Goal: Obtain resource: Download file/media

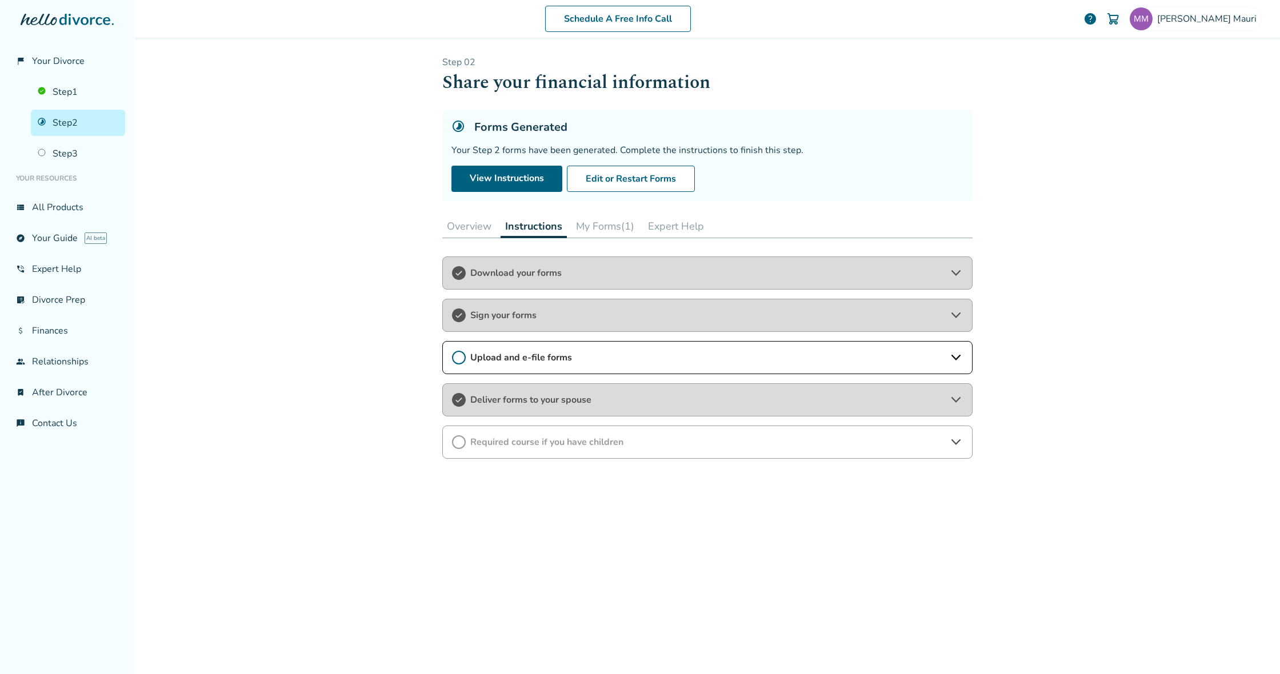
click at [742, 271] on span "Download your forms" at bounding box center [707, 273] width 474 height 13
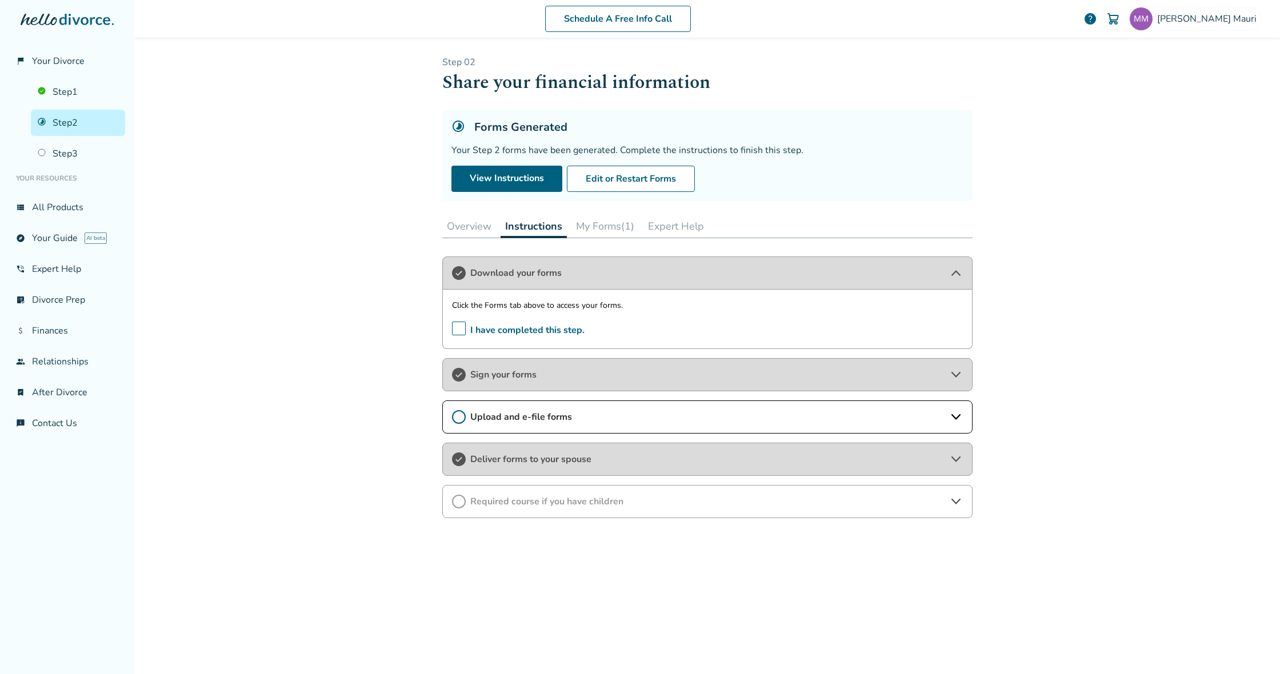
click at [601, 226] on button "My Forms (1)" at bounding box center [604, 226] width 67 height 23
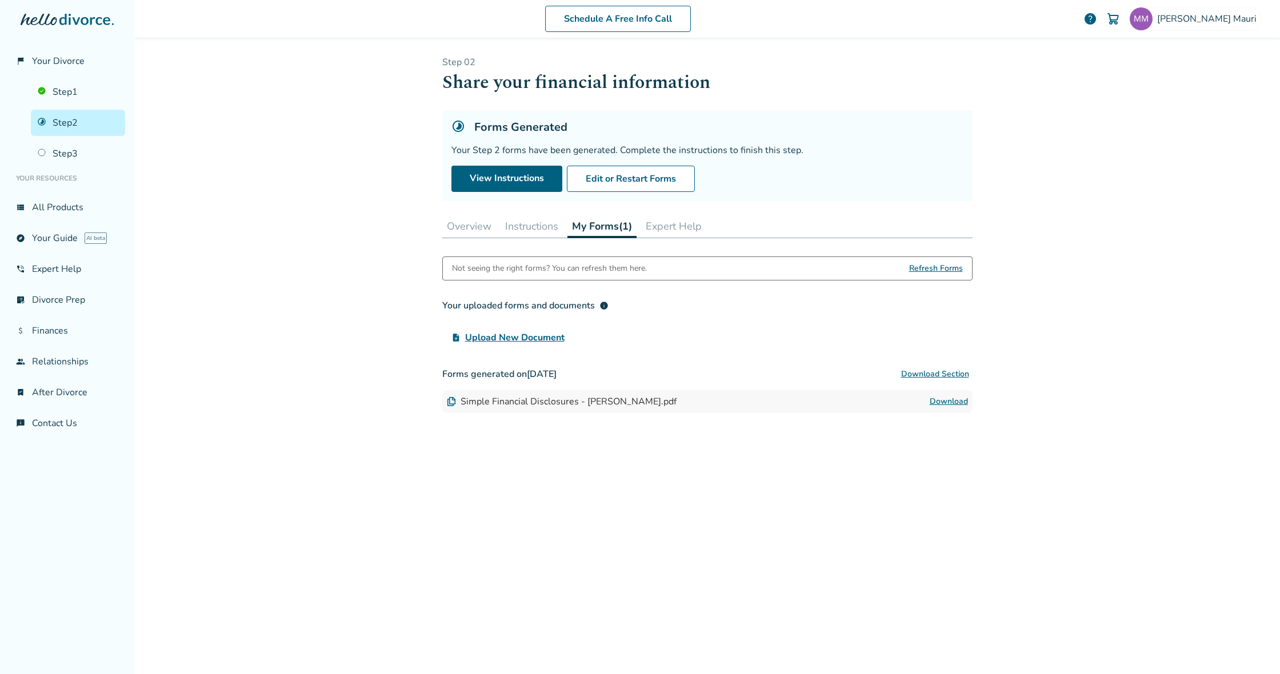
click at [939, 270] on span "Refresh Forms" at bounding box center [936, 268] width 54 height 23
click at [946, 401] on link "Download" at bounding box center [949, 402] width 38 height 14
click at [532, 226] on button "Instructions" at bounding box center [532, 226] width 62 height 23
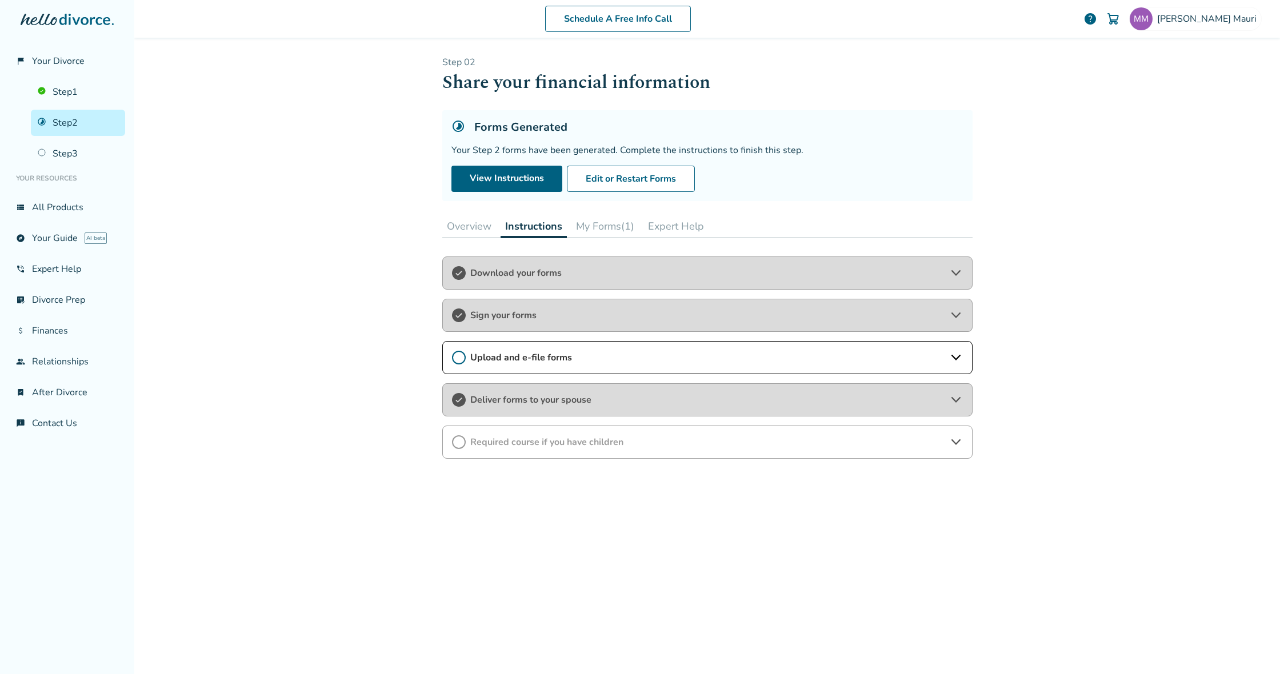
click at [530, 273] on span "Download your forms" at bounding box center [707, 273] width 474 height 13
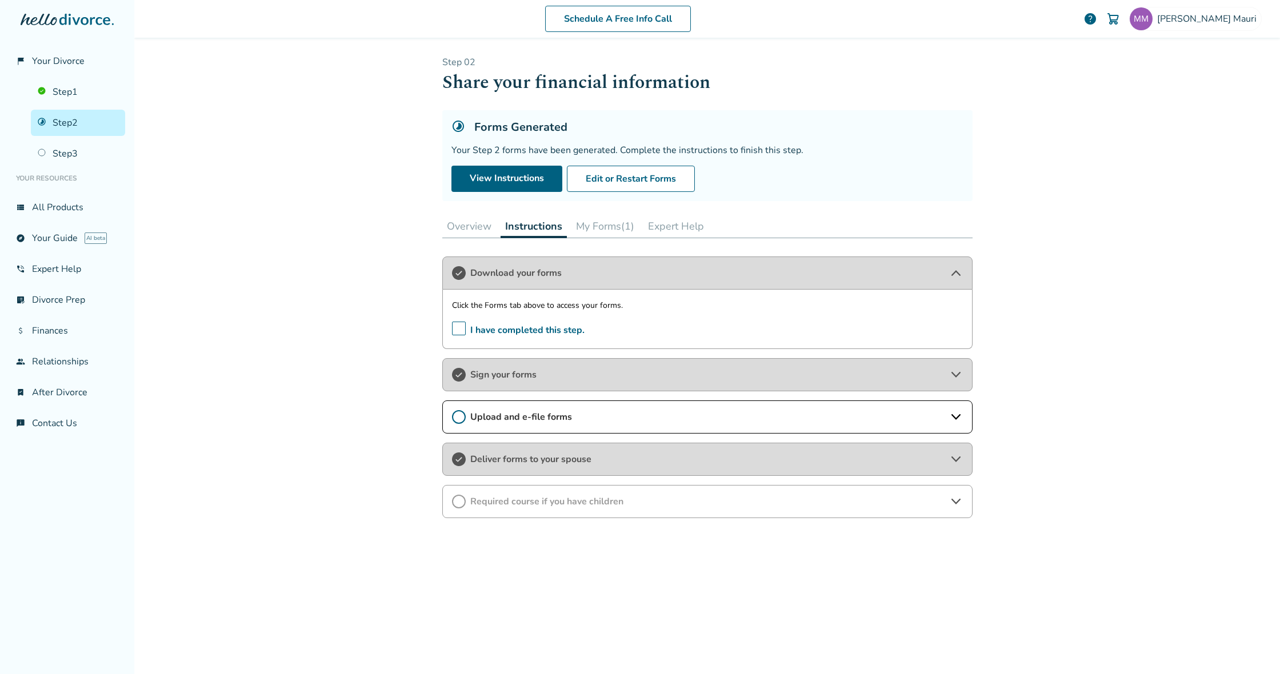
click at [521, 377] on span "Sign your forms" at bounding box center [707, 375] width 474 height 13
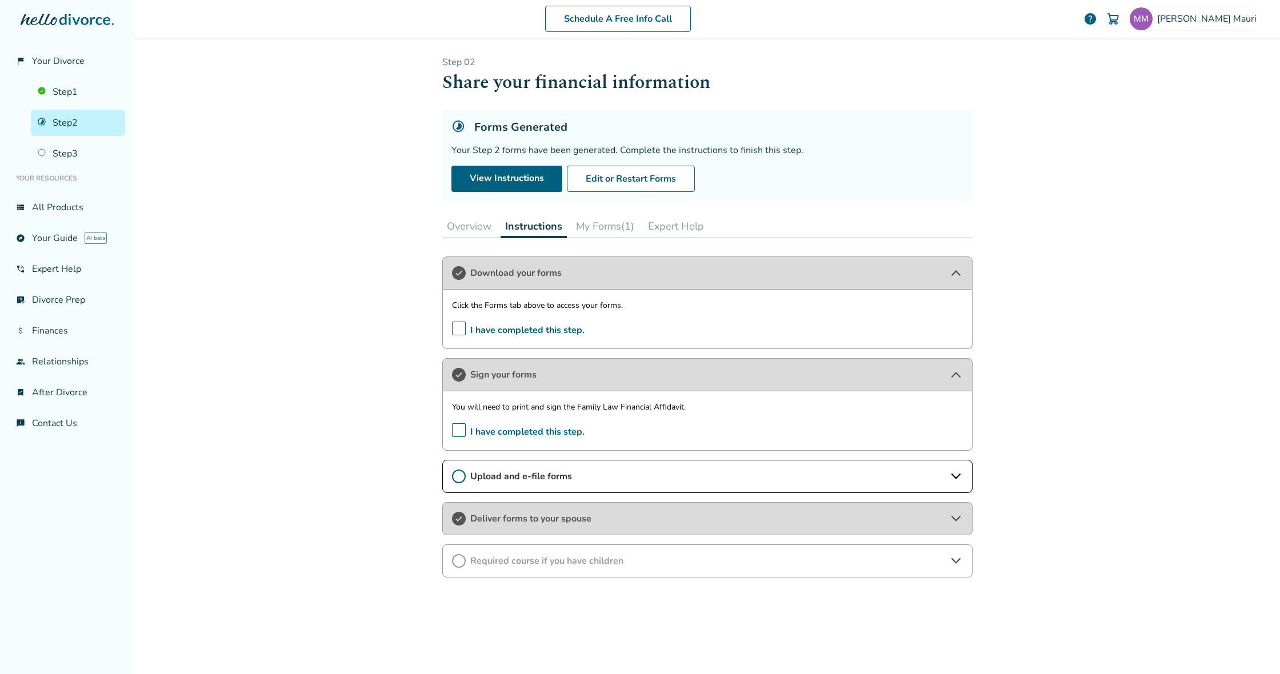
click at [941, 476] on span "Upload and e-file forms" at bounding box center [707, 476] width 474 height 13
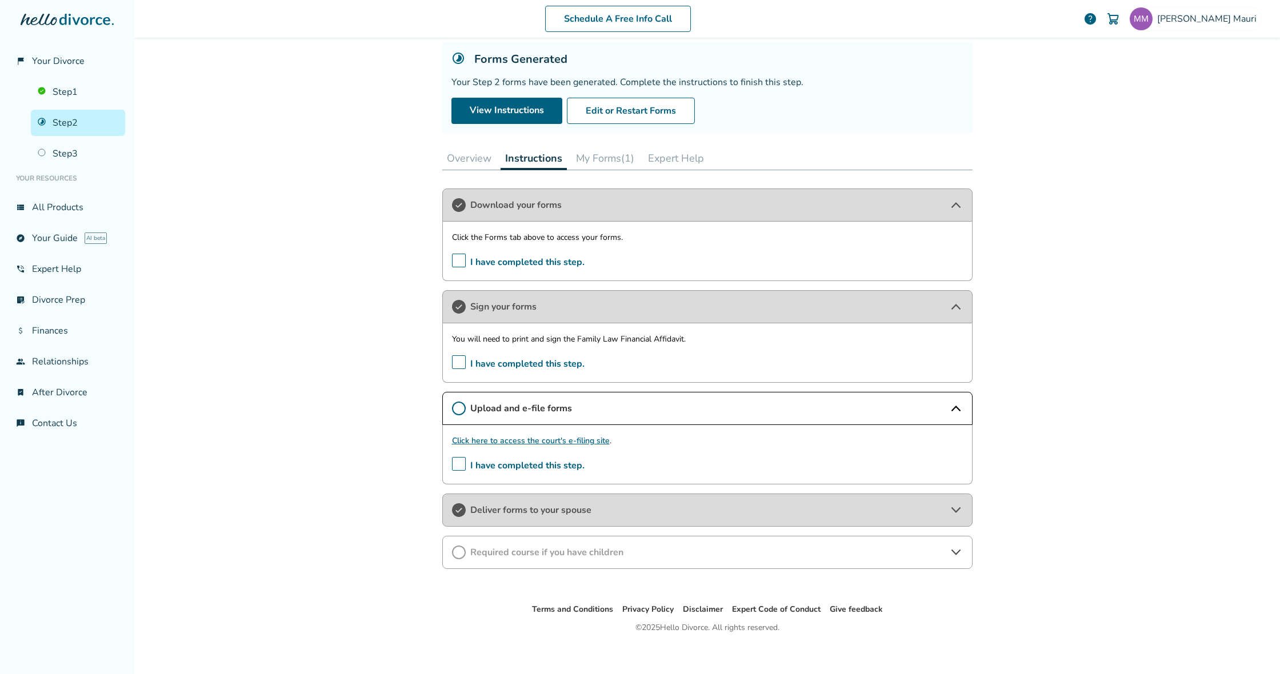
scroll to position [72, 0]
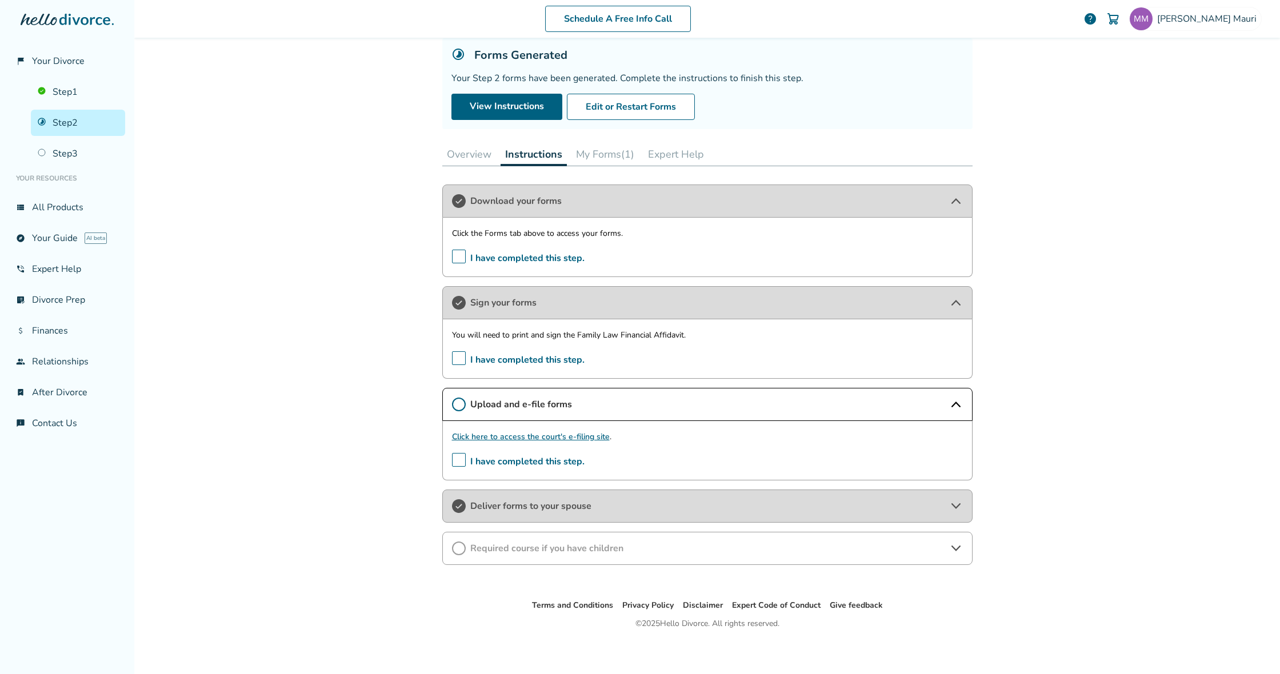
click at [943, 543] on span "Required course if you have children" at bounding box center [707, 548] width 474 height 13
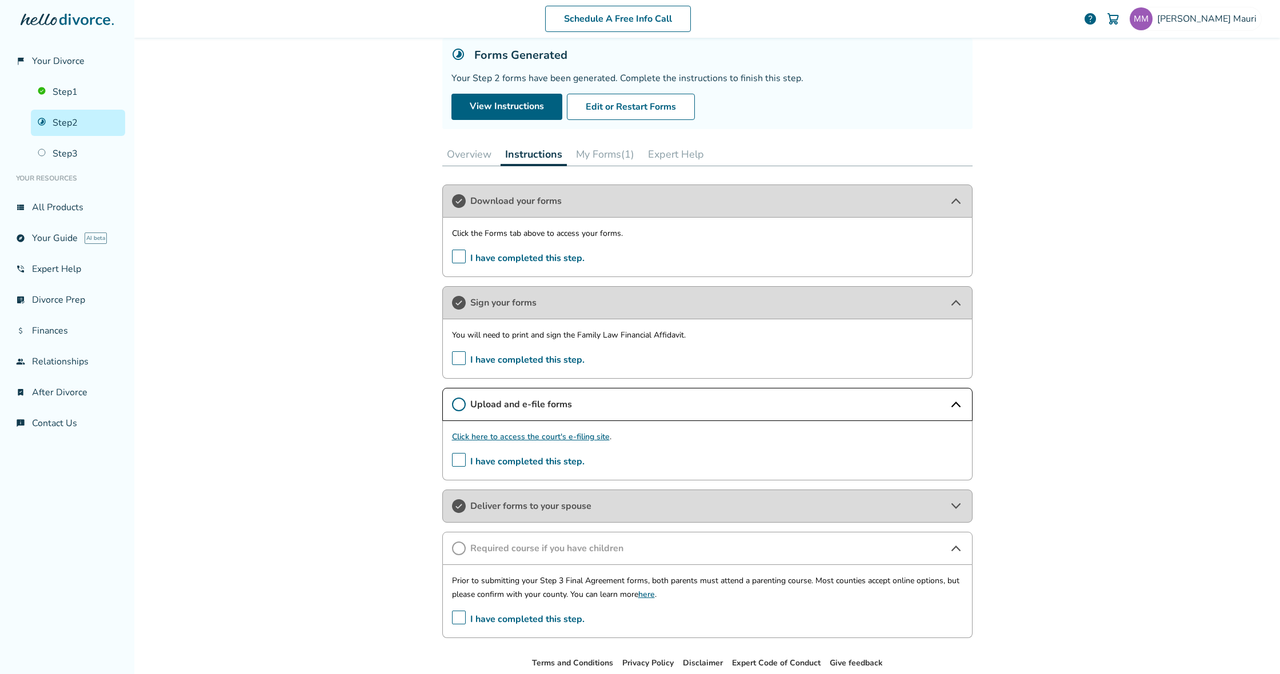
click at [465, 619] on span "I have completed this step." at bounding box center [518, 620] width 133 height 18
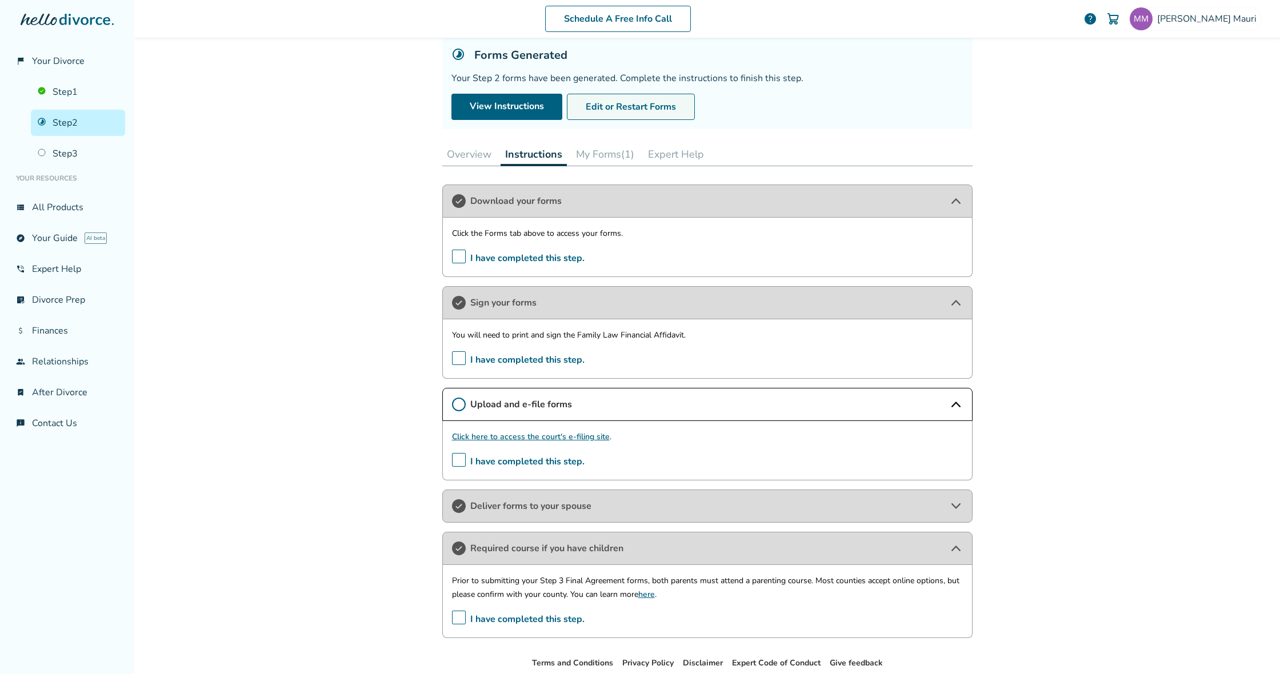
click at [618, 113] on button "Edit or Restart Forms" at bounding box center [631, 107] width 128 height 26
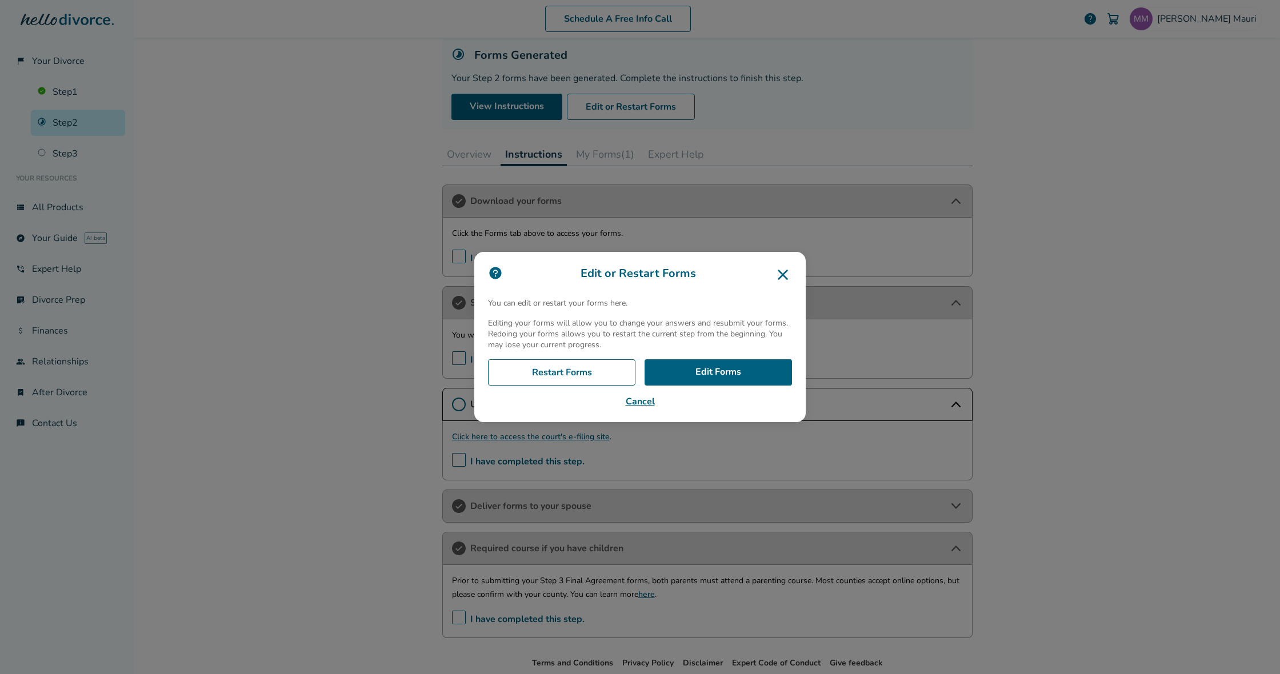
drag, startPoint x: 783, startPoint y: 277, endPoint x: 798, endPoint y: 281, distance: 14.8
click at [783, 277] on icon at bounding box center [783, 275] width 18 height 18
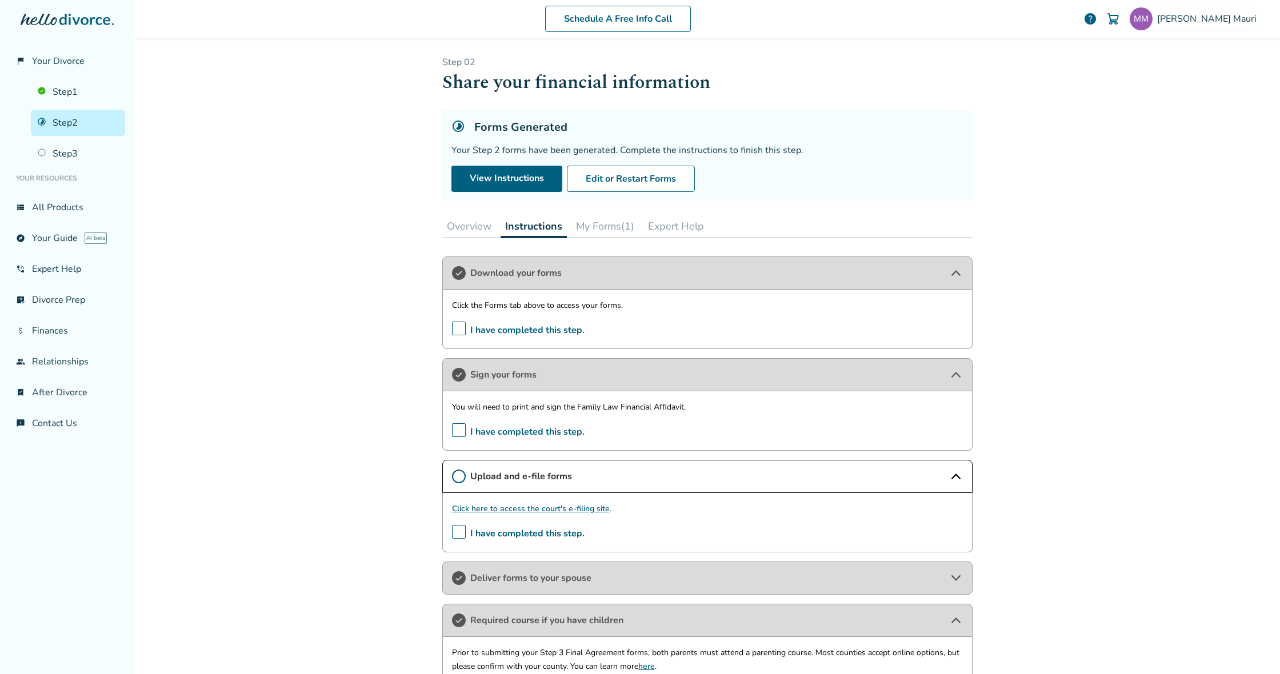
scroll to position [0, 0]
click at [455, 224] on button "Overview" at bounding box center [469, 226] width 54 height 23
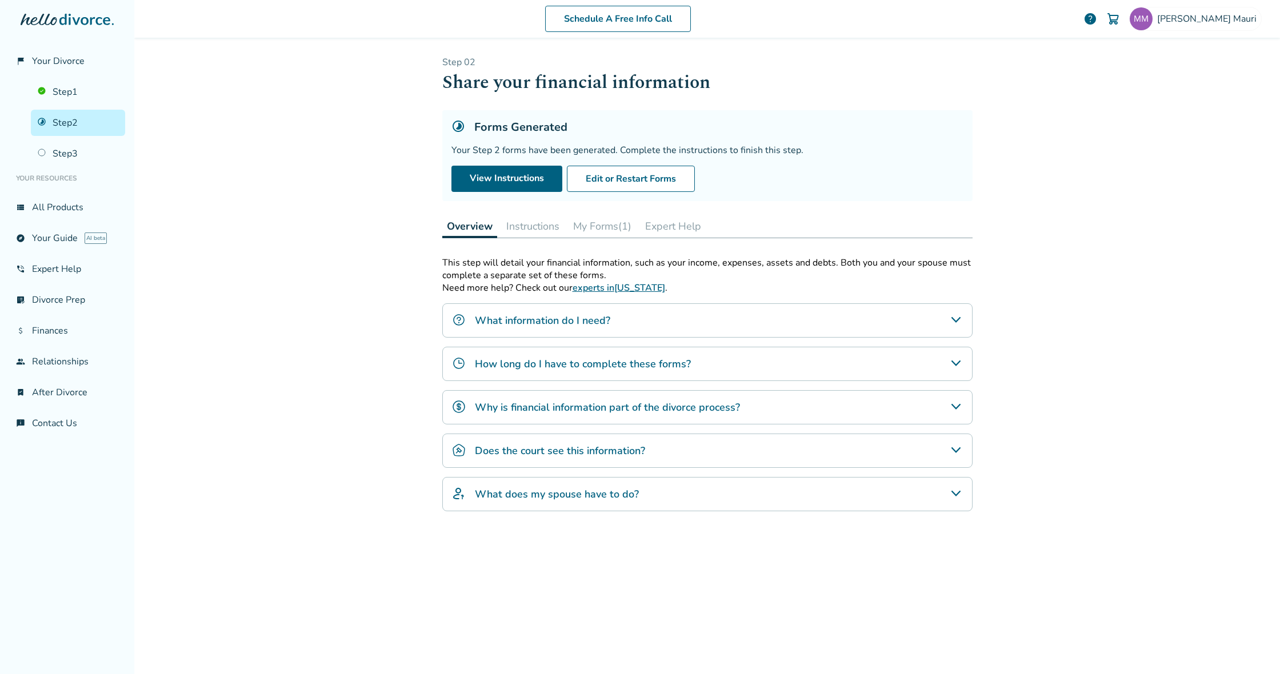
click at [729, 370] on div "How long do I have to complete these forms?" at bounding box center [707, 364] width 530 height 34
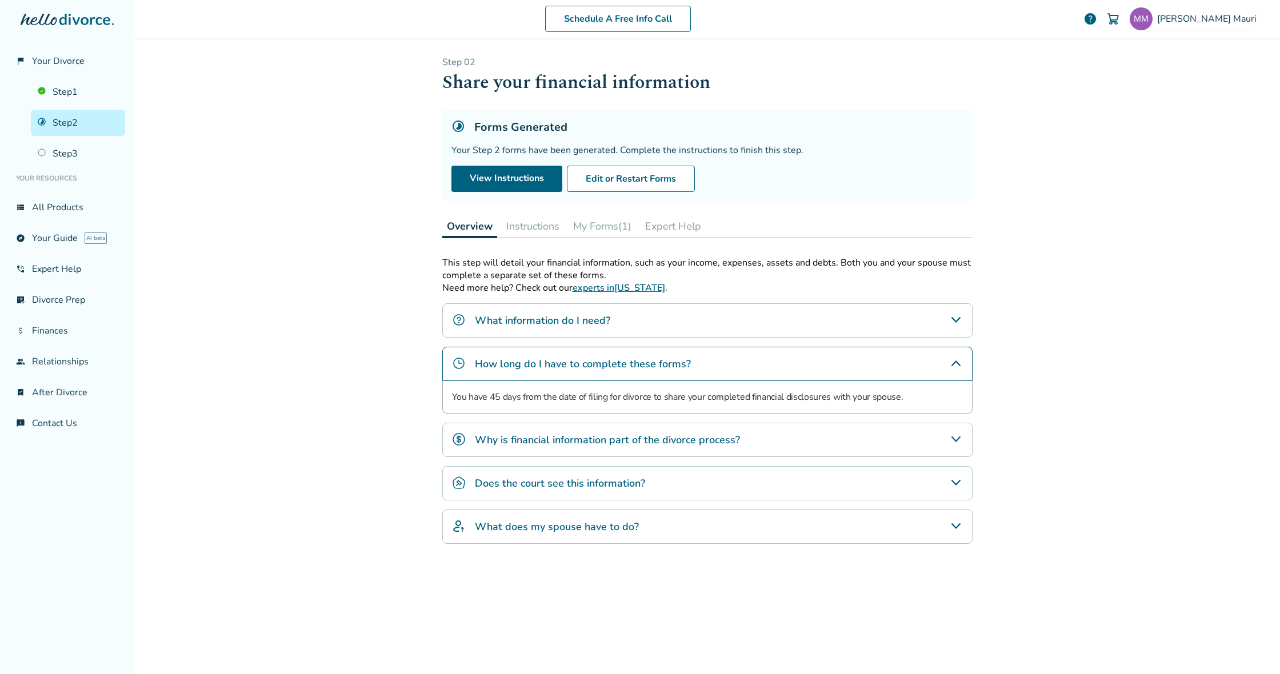
click at [730, 442] on h4 "Why is financial information part of the divorce process?" at bounding box center [607, 440] width 265 height 15
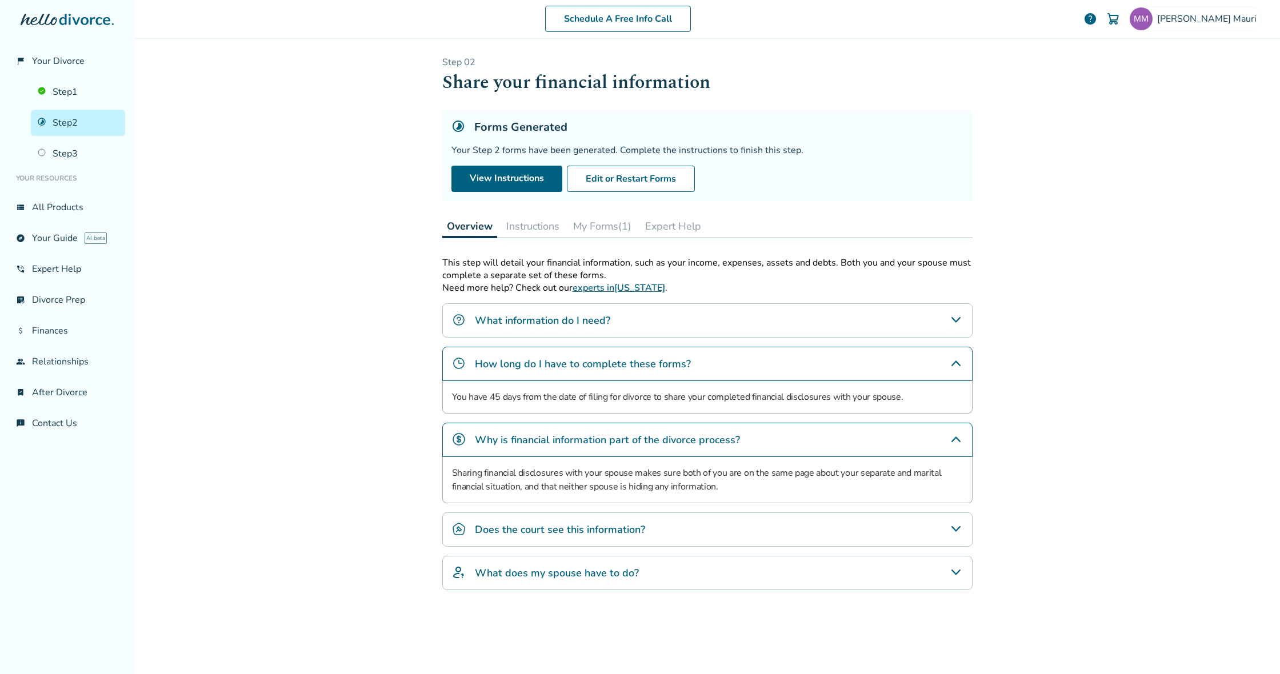
drag, startPoint x: 664, startPoint y: 534, endPoint x: 682, endPoint y: 537, distance: 18.5
click at [664, 534] on div "Does the court see this information?" at bounding box center [707, 530] width 530 height 34
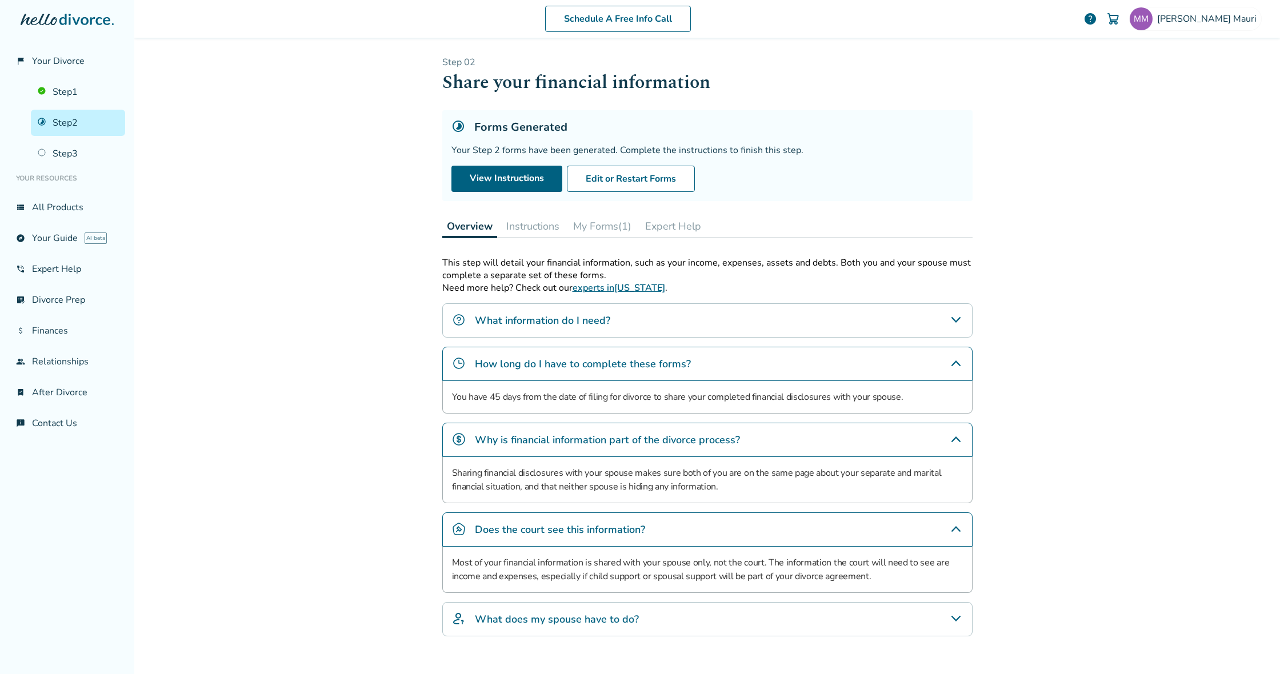
click at [952, 622] on icon "What does my spouse have to do?" at bounding box center [956, 619] width 14 height 14
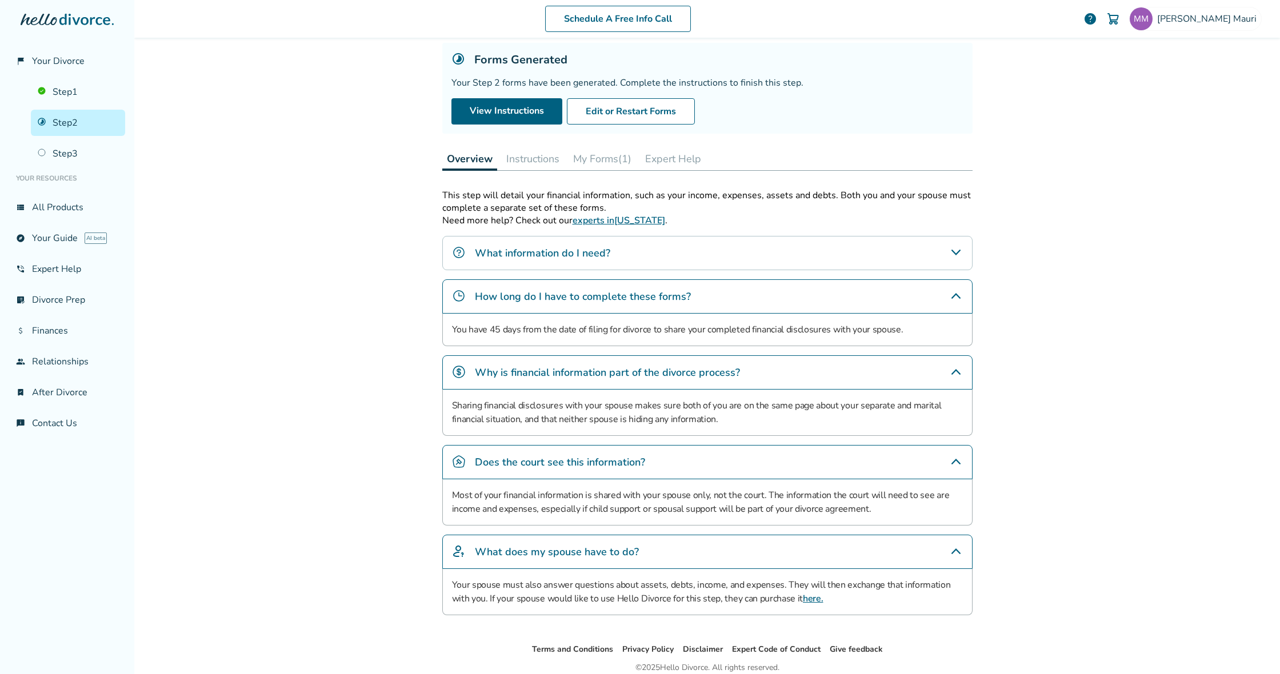
scroll to position [77, 0]
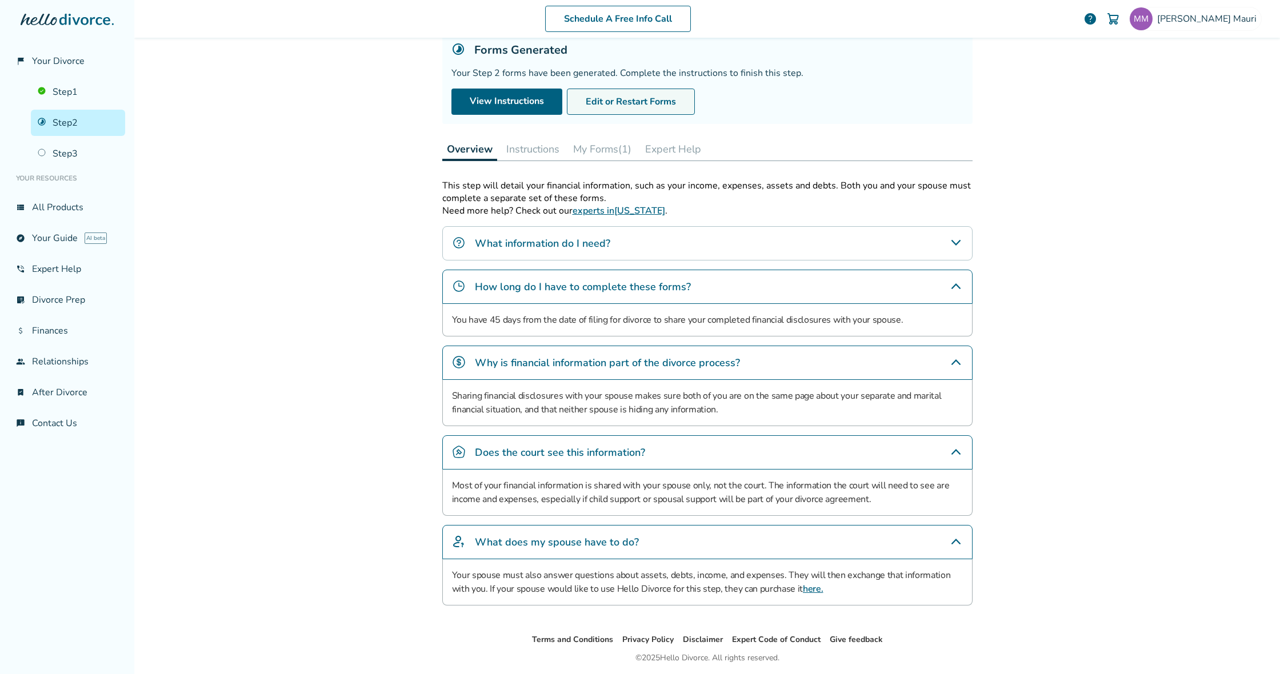
click at [662, 97] on button "Edit or Restart Forms" at bounding box center [631, 102] width 128 height 26
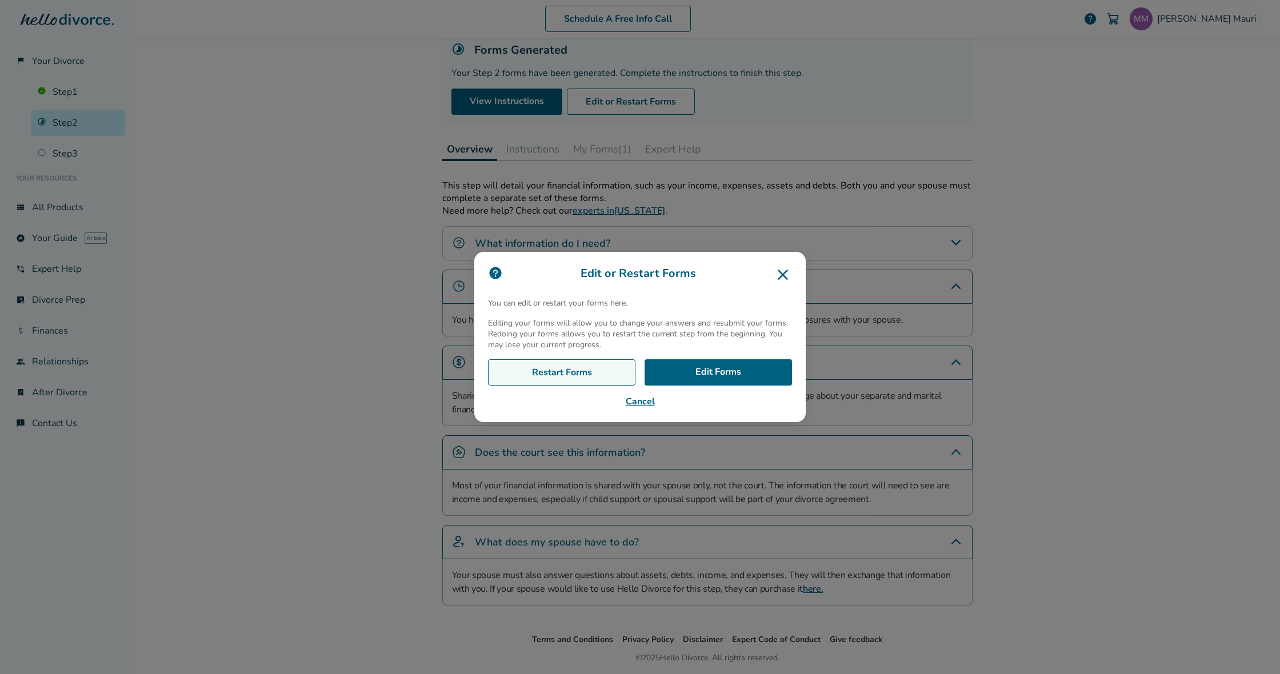
click at [601, 371] on link "Restart Forms" at bounding box center [561, 372] width 147 height 26
